Goal: Transaction & Acquisition: Purchase product/service

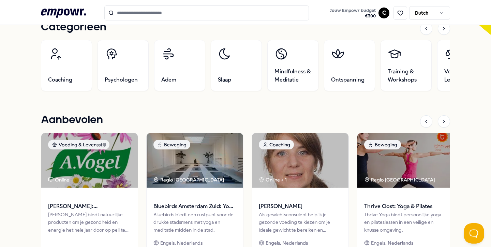
scroll to position [226, 0]
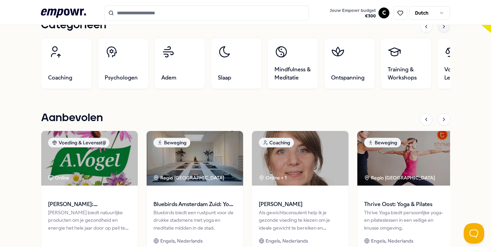
click at [446, 31] on div at bounding box center [444, 26] width 12 height 12
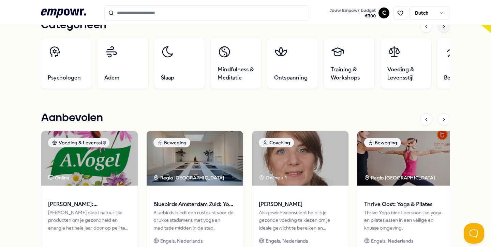
click at [446, 31] on div at bounding box center [444, 26] width 12 height 12
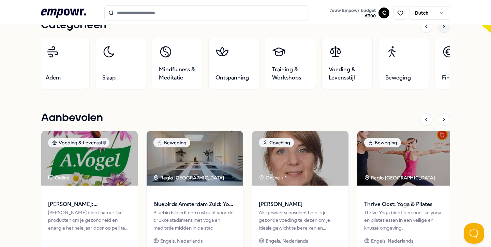
click at [446, 31] on div at bounding box center [444, 26] width 12 height 12
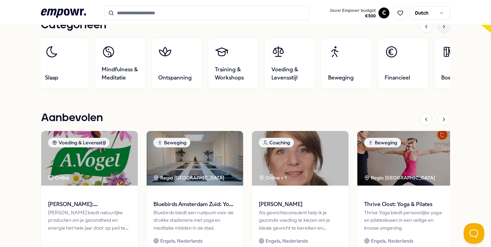
click at [446, 31] on div at bounding box center [444, 26] width 12 height 12
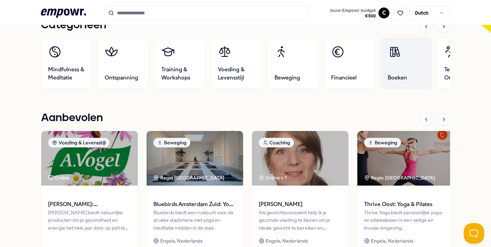
click at [394, 87] on link "Boeken" at bounding box center [405, 63] width 51 height 51
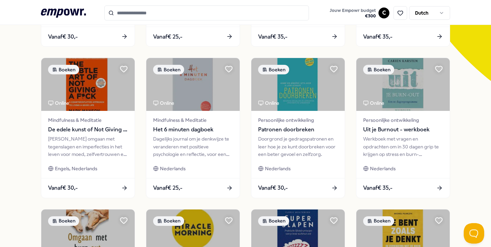
scroll to position [183, 0]
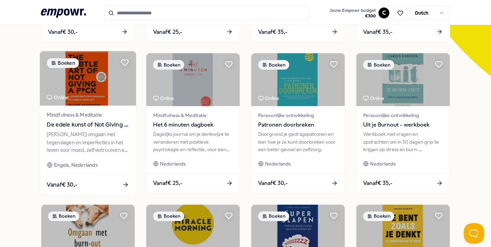
click at [104, 132] on div "[PERSON_NAME] omgaan met tegenslagen en imperfecties in het leven voor moed, ze…" at bounding box center [88, 143] width 82 height 24
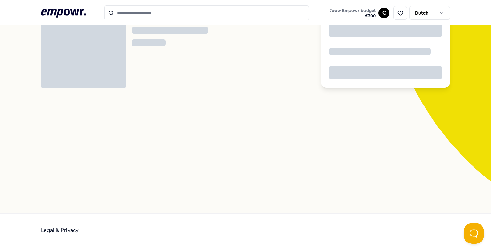
scroll to position [44, 0]
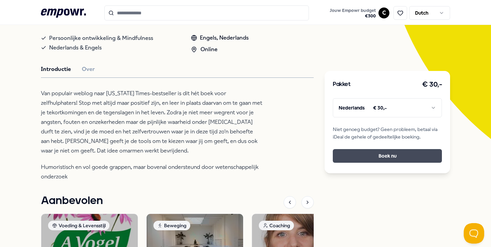
click at [352, 158] on button "Boek nu" at bounding box center [387, 156] width 109 height 14
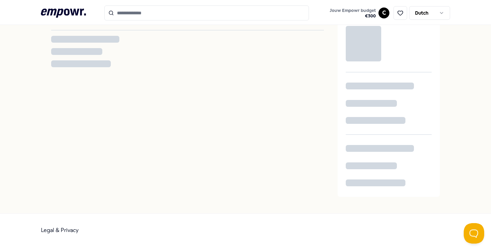
scroll to position [23, 0]
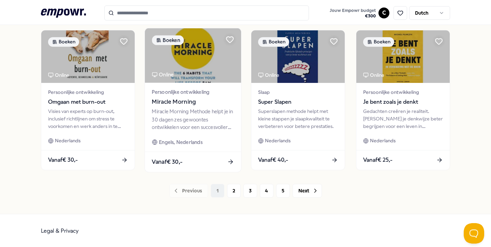
scroll to position [357, 0]
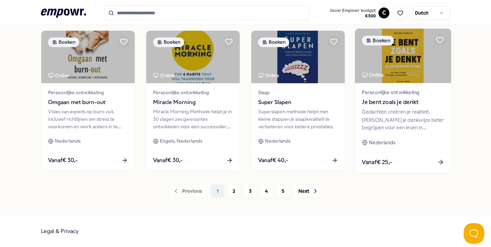
click at [376, 119] on div "Gedachten creëren je realiteit. [PERSON_NAME] je denkwijze beter begrijpen voor…" at bounding box center [403, 120] width 82 height 24
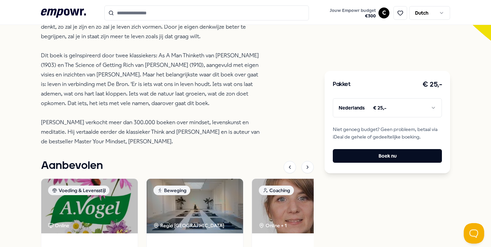
scroll to position [230, 0]
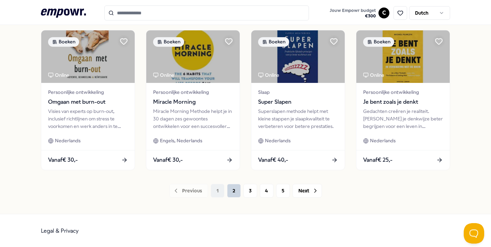
click at [233, 189] on button "2" at bounding box center [234, 191] width 14 height 14
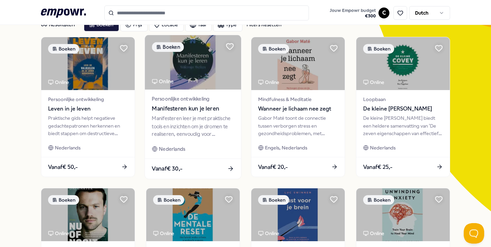
scroll to position [51, 0]
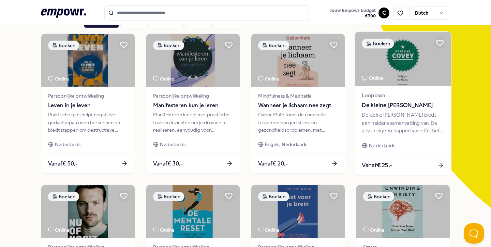
click at [424, 120] on div "De kleine [PERSON_NAME] biedt een heldere samenvatting van 'De zeven eigenschap…" at bounding box center [403, 123] width 82 height 24
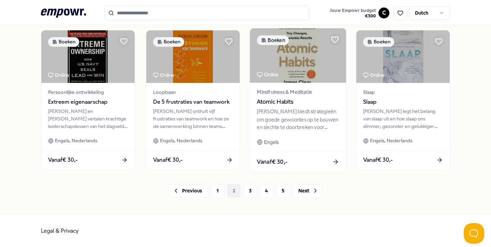
scroll to position [357, 0]
click at [279, 103] on span "Atomic Habits" at bounding box center [298, 101] width 82 height 9
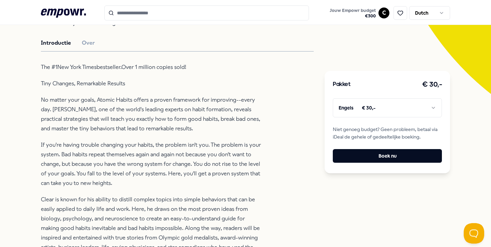
scroll to position [408, 0]
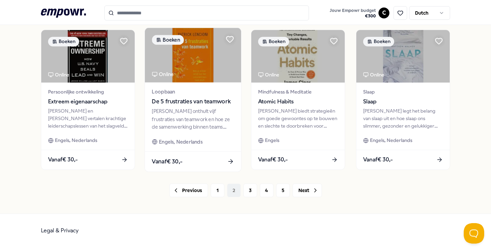
scroll to position [357, 0]
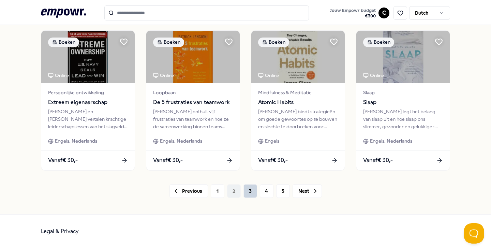
click at [248, 191] on button "3" at bounding box center [250, 191] width 14 height 14
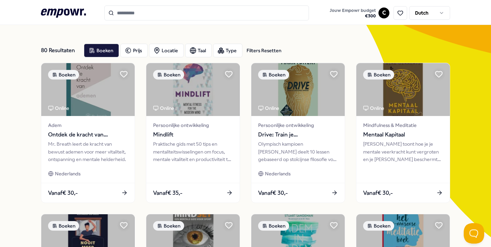
scroll to position [21, 0]
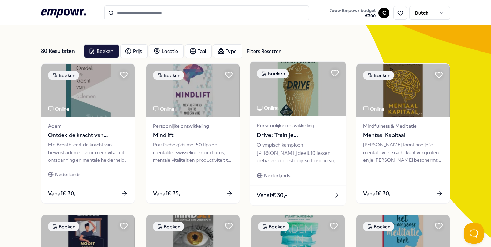
click at [300, 133] on span "Drive: Train je [DEMOGRAPHIC_DATA] mindset" at bounding box center [298, 135] width 82 height 9
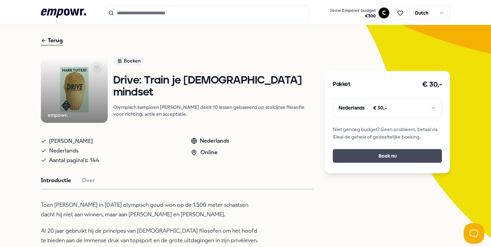
click at [358, 152] on button "Boek nu" at bounding box center [387, 156] width 109 height 14
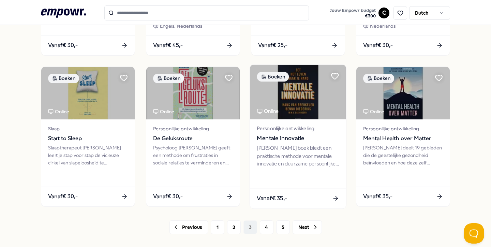
scroll to position [347, 0]
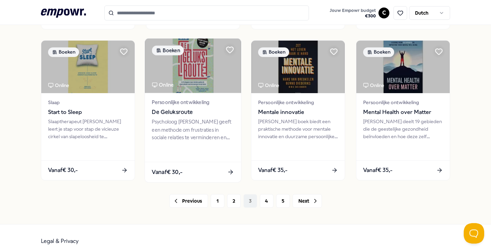
click at [196, 127] on div "Psycholoog [PERSON_NAME] geeft een methode om frustraties in sociale relaties t…" at bounding box center [193, 130] width 82 height 24
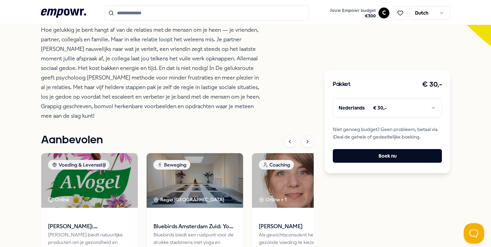
scroll to position [214, 0]
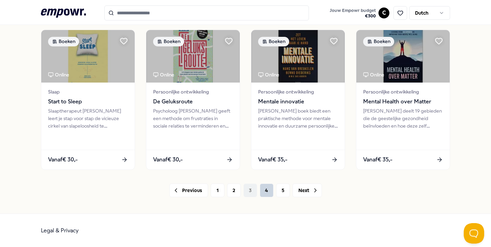
scroll to position [357, 0]
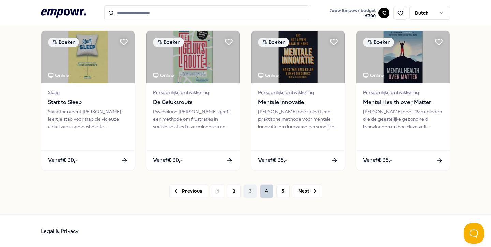
click at [265, 185] on button "4" at bounding box center [267, 191] width 14 height 14
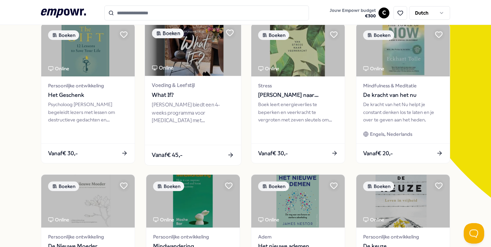
scroll to position [63, 0]
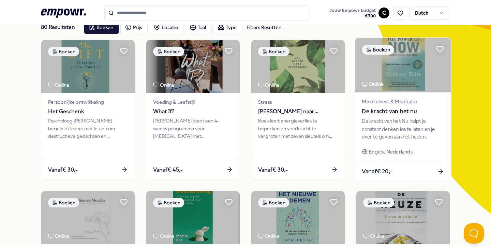
click at [419, 98] on span "Mindfulness & Meditatie" at bounding box center [403, 102] width 82 height 8
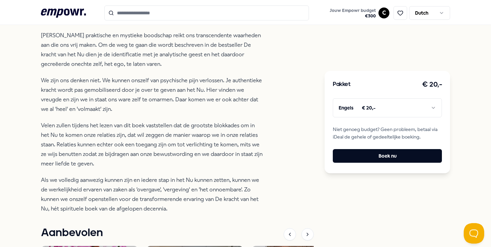
scroll to position [241, 0]
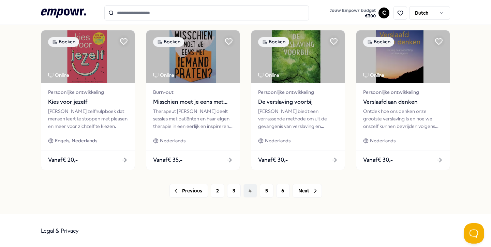
scroll to position [357, 0]
click at [268, 193] on button "5" at bounding box center [267, 191] width 14 height 14
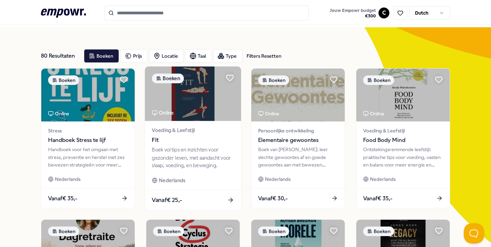
scroll to position [16, 0]
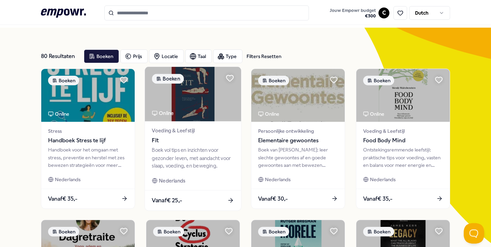
click at [214, 153] on div "Boek vol tips en inzichten voor gezonder leven, met aandacht voor slaap, voedin…" at bounding box center [193, 158] width 82 height 24
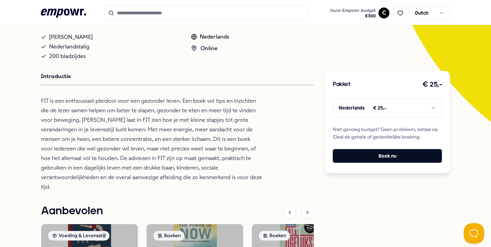
scroll to position [139, 0]
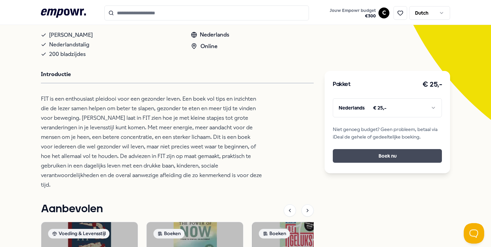
click at [357, 153] on button "Boek nu" at bounding box center [387, 156] width 109 height 14
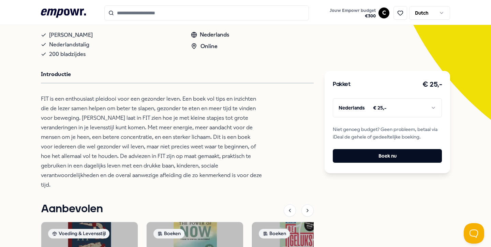
scroll to position [23, 0]
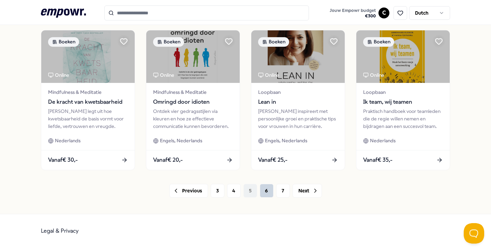
scroll to position [357, 0]
click at [267, 190] on button "6" at bounding box center [267, 191] width 14 height 14
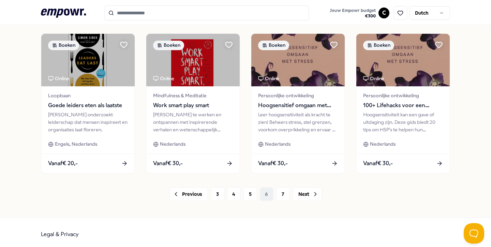
scroll to position [353, 0]
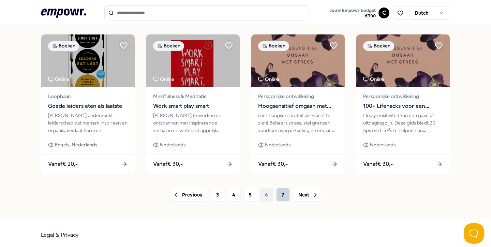
click at [283, 195] on button "7" at bounding box center [283, 195] width 14 height 14
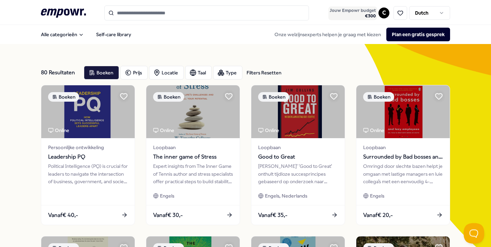
click at [372, 11] on span "Jouw Empowr budget" at bounding box center [353, 10] width 46 height 5
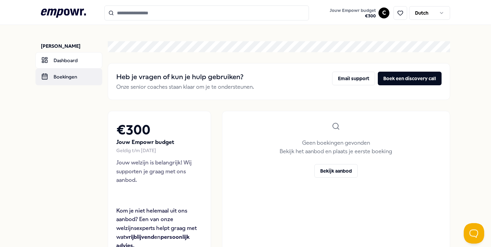
click at [75, 76] on link "Boekingen" at bounding box center [68, 77] width 67 height 16
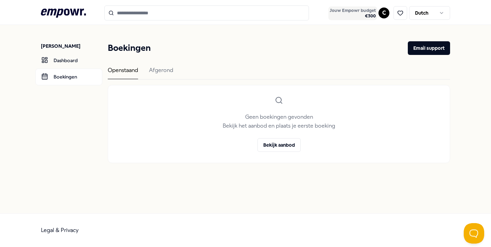
click at [357, 15] on span "€ 300" at bounding box center [353, 15] width 46 height 5
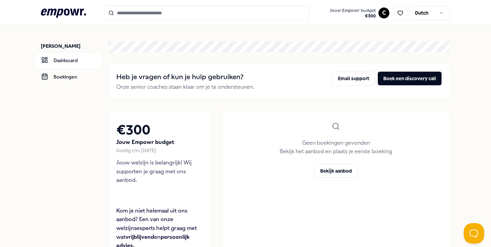
scroll to position [0, 0]
click at [70, 22] on header ".empowr-logo_svg__cls-1{fill:#03032f} Jouw Empowr budget € 300 C Dutch" at bounding box center [245, 12] width 491 height 25
click at [68, 13] on icon at bounding box center [63, 13] width 45 height 9
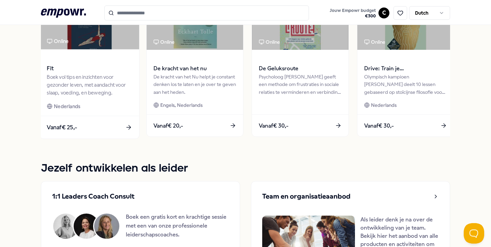
click at [125, 105] on div "Nederlands" at bounding box center [89, 106] width 85 height 8
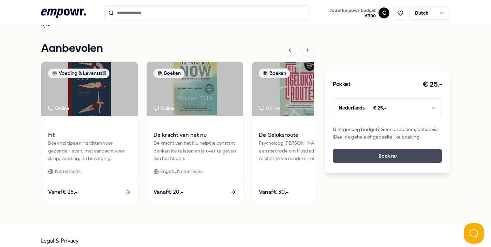
click at [340, 157] on button "Boek nu" at bounding box center [387, 156] width 109 height 14
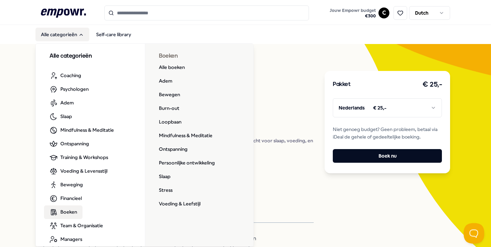
click at [64, 212] on span "Boeken" at bounding box center [68, 211] width 17 height 7
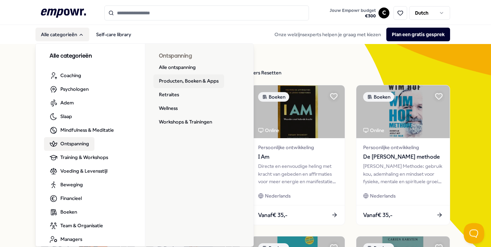
click at [166, 78] on link "Producten, Boeken & Apps" at bounding box center [188, 81] width 71 height 14
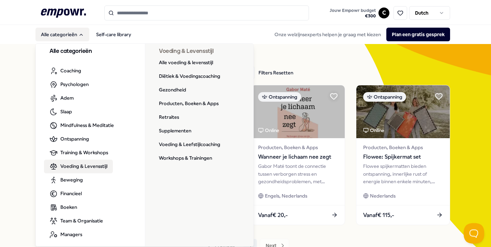
scroll to position [5, 0]
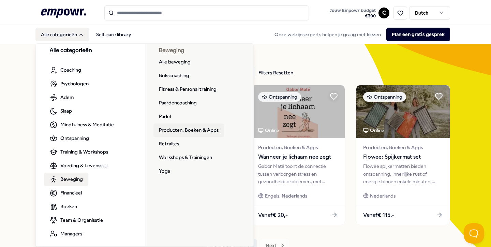
click at [197, 131] on link "Producten, Boeken & Apps" at bounding box center [188, 130] width 71 height 14
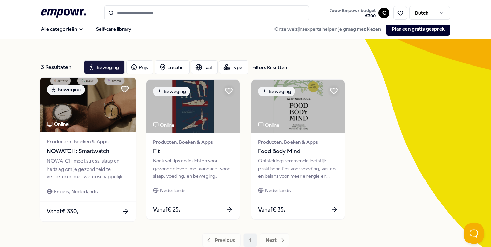
scroll to position [4, 0]
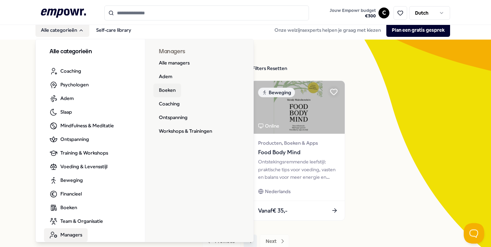
click at [168, 87] on link "Boeken" at bounding box center [167, 91] width 28 height 14
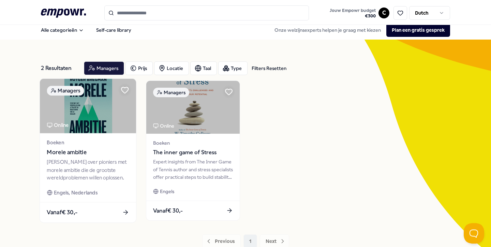
click at [103, 165] on div "[PERSON_NAME] over pioniers met morele ambitie die de grootste wereldproblemen …" at bounding box center [88, 170] width 82 height 24
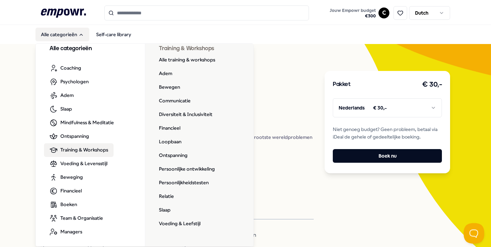
scroll to position [7, 0]
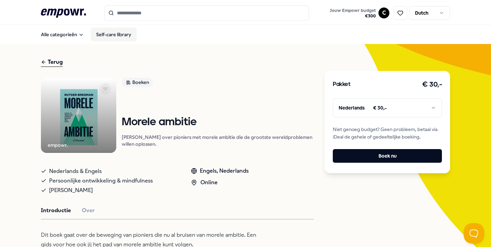
click at [122, 34] on link "Self-care library" at bounding box center [114, 35] width 46 height 14
